Goal: Task Accomplishment & Management: Manage account settings

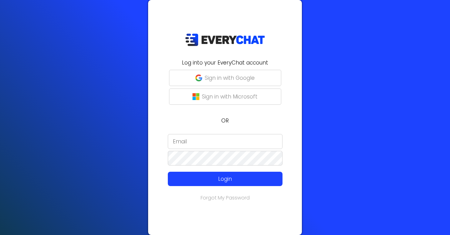
type input "[PERSON_NAME][EMAIL_ADDRESS][DOMAIN_NAME]"
click at [212, 76] on p "Sign in with Google" at bounding box center [230, 78] width 50 height 8
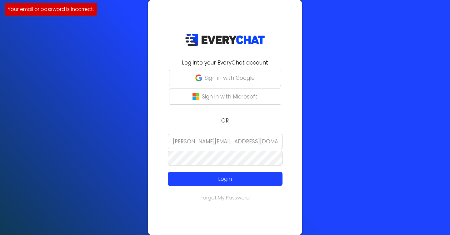
click at [215, 144] on input "[PERSON_NAME][EMAIL_ADDRESS][DOMAIN_NAME]" at bounding box center [225, 141] width 115 height 15
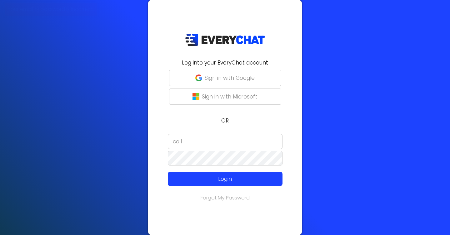
type input "Nicole@collegefundlandscaping.com"
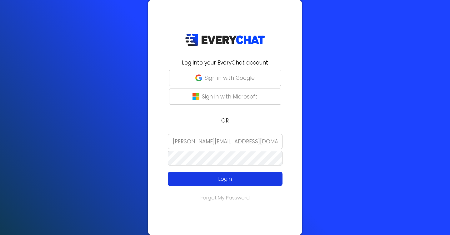
click at [212, 178] on p "Login" at bounding box center [224, 179] width 91 height 8
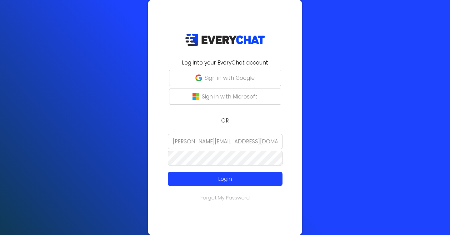
click at [217, 142] on input "[PERSON_NAME][EMAIL_ADDRESS][DOMAIN_NAME]" at bounding box center [225, 141] width 115 height 15
type input "office@essentiallandscapes.net"
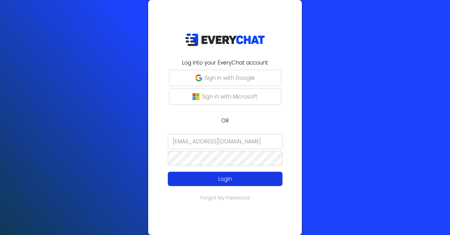
click at [210, 182] on p "Login" at bounding box center [224, 179] width 91 height 8
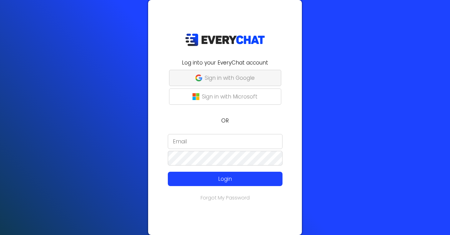
type input "[EMAIL_ADDRESS][DOMAIN_NAME]"
click at [246, 143] on input "office@essentiallandscapes.net" at bounding box center [225, 141] width 115 height 15
type input "jc@mwlawn.com"
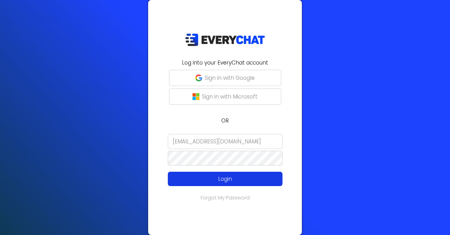
click at [211, 176] on p "Login" at bounding box center [224, 179] width 91 height 8
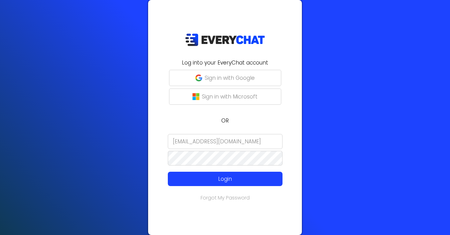
click at [199, 142] on input "[EMAIL_ADDRESS][DOMAIN_NAME]" at bounding box center [225, 141] width 115 height 15
type input "[EMAIL_ADDRESS][DOMAIN_NAME]"
click at [204, 140] on input "[EMAIL_ADDRESS][DOMAIN_NAME]" at bounding box center [225, 141] width 115 height 15
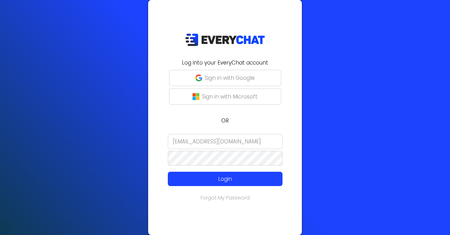
click at [204, 140] on input "[EMAIL_ADDRESS][DOMAIN_NAME]" at bounding box center [225, 141] width 115 height 15
click at [185, 143] on input "[EMAIL_ADDRESS][DOMAIN_NAME]" at bounding box center [225, 141] width 115 height 15
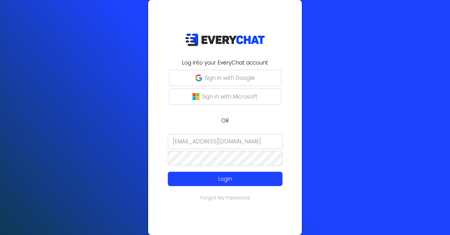
click at [131, 135] on div "Log into your EveryChat account Sign in with Google Sign in with Microsoft OR […" at bounding box center [225, 117] width 450 height 235
type input "[EMAIL_ADDRESS][DOMAIN_NAME]"
